Goal: Find specific page/section: Find specific page/section

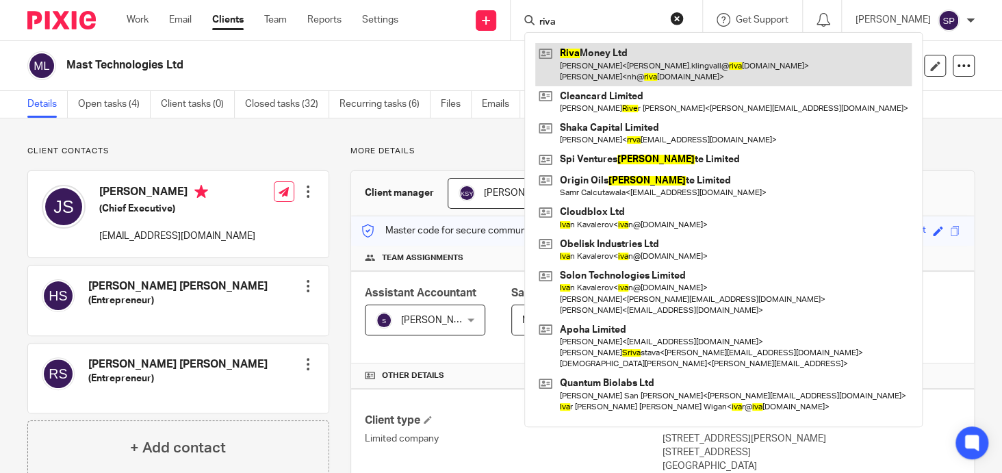
type input "riva"
click at [601, 51] on link at bounding box center [723, 64] width 377 height 42
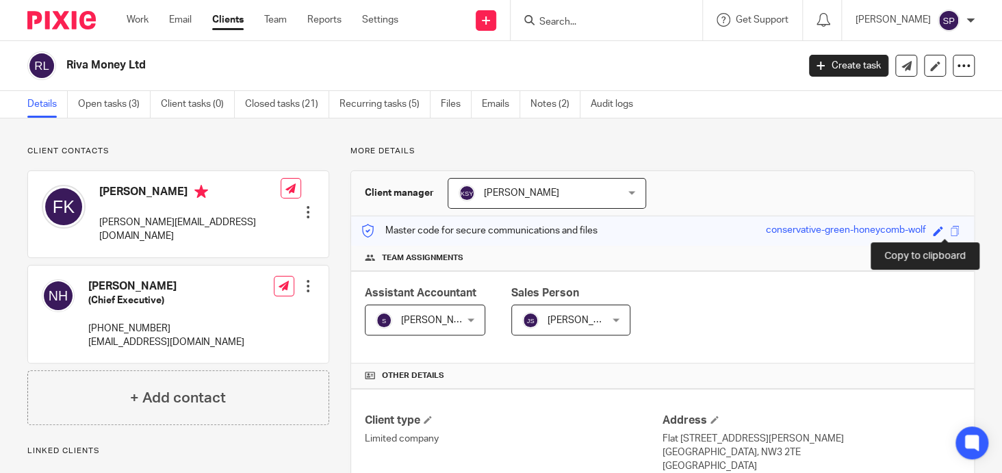
click at [950, 231] on span at bounding box center [955, 231] width 10 height 10
click at [572, 27] on input "Search" at bounding box center [599, 22] width 123 height 12
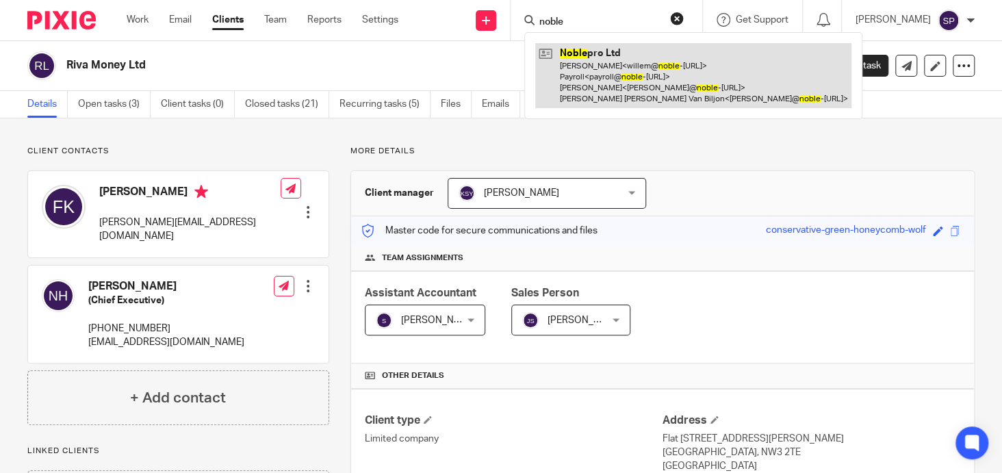
type input "noble"
click at [599, 49] on link at bounding box center [693, 75] width 316 height 65
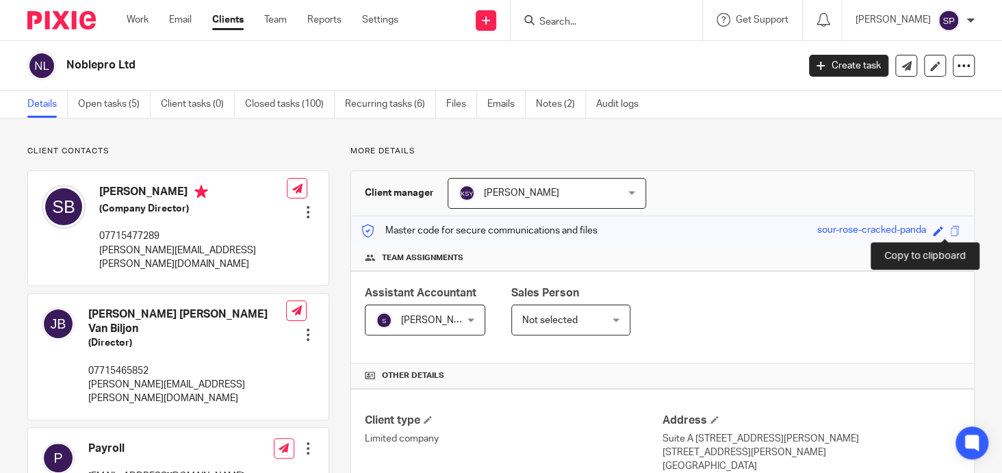
click at [950, 229] on span at bounding box center [955, 231] width 10 height 10
click at [554, 19] on input "Search" at bounding box center [599, 22] width 123 height 12
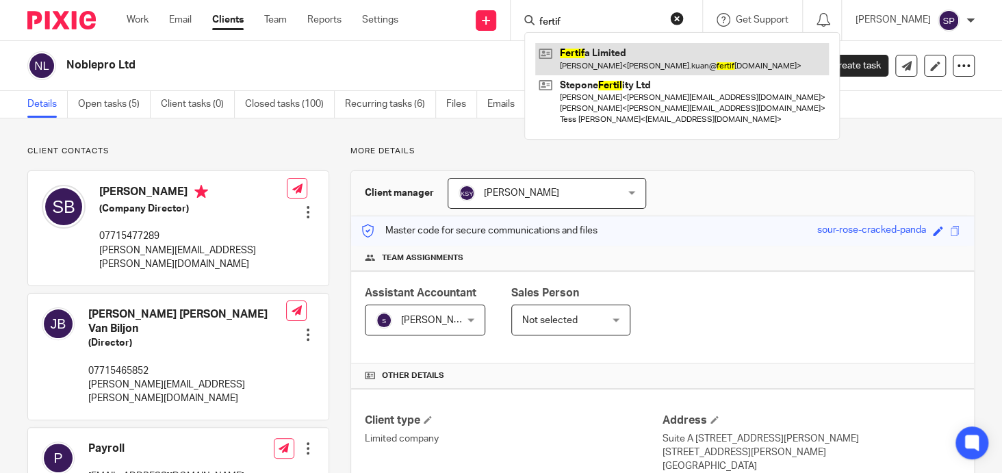
type input "fertif"
click at [582, 53] on link at bounding box center [682, 58] width 294 height 31
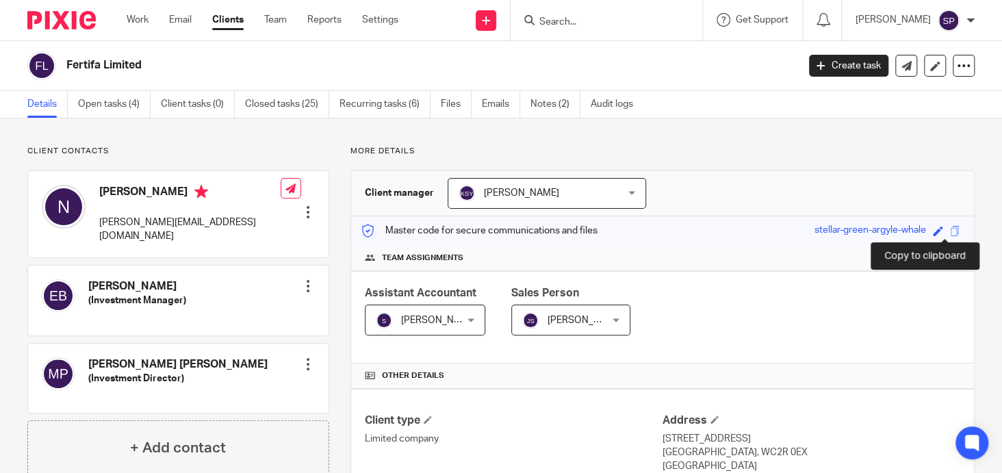
click at [950, 229] on span at bounding box center [955, 231] width 10 height 10
click at [546, 21] on input "Search" at bounding box center [599, 22] width 123 height 12
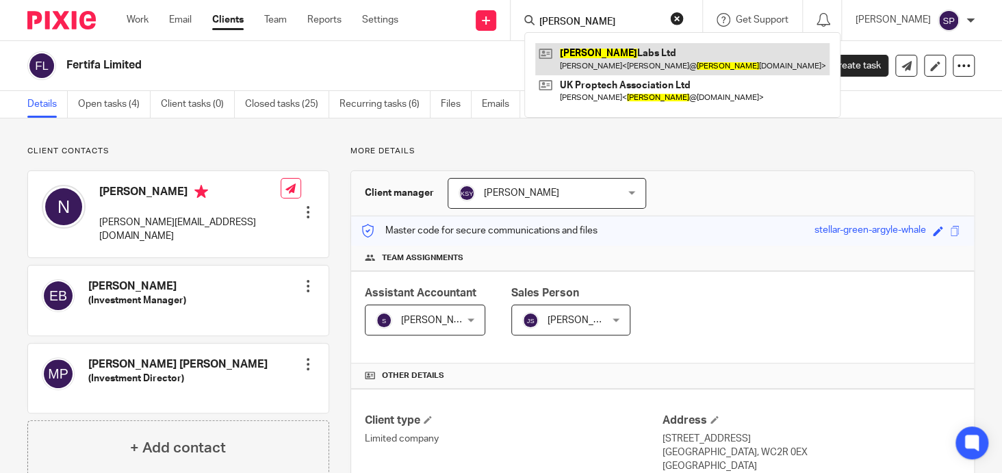
type input "[PERSON_NAME]"
click at [609, 47] on link at bounding box center [682, 58] width 294 height 31
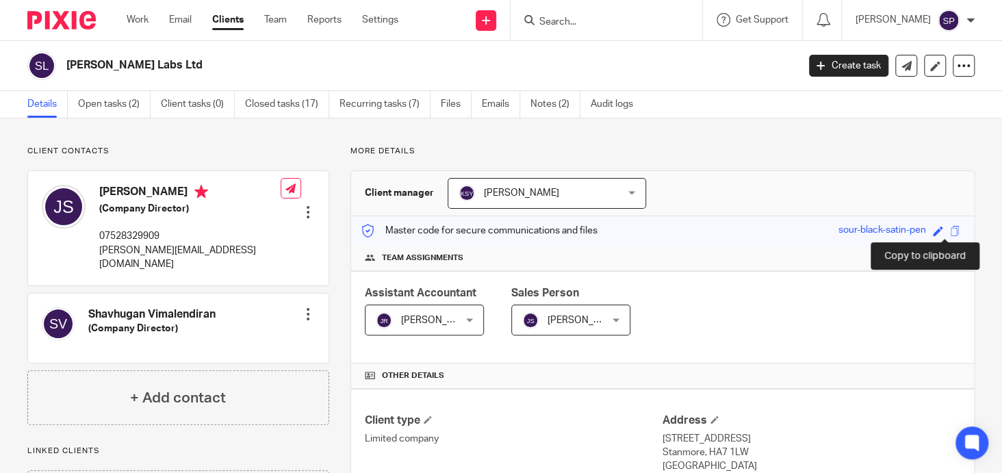
click at [950, 227] on span at bounding box center [955, 231] width 10 height 10
